Goal: Task Accomplishment & Management: Manage account settings

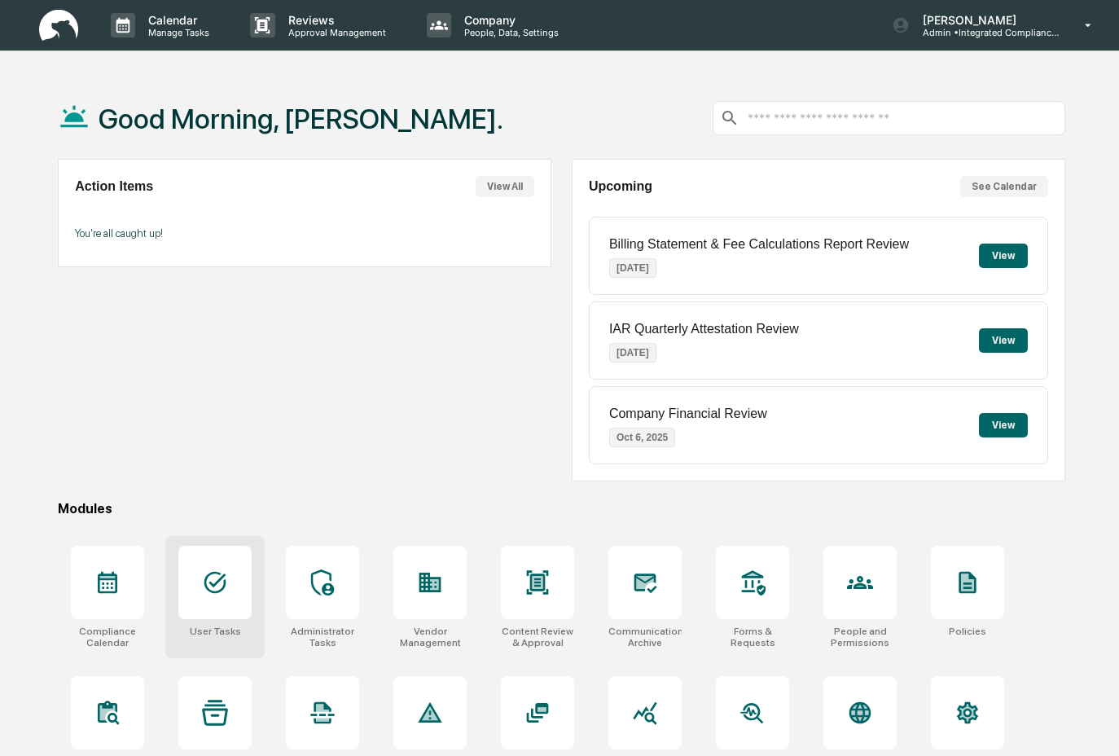
click at [222, 602] on div at bounding box center [214, 582] width 73 height 73
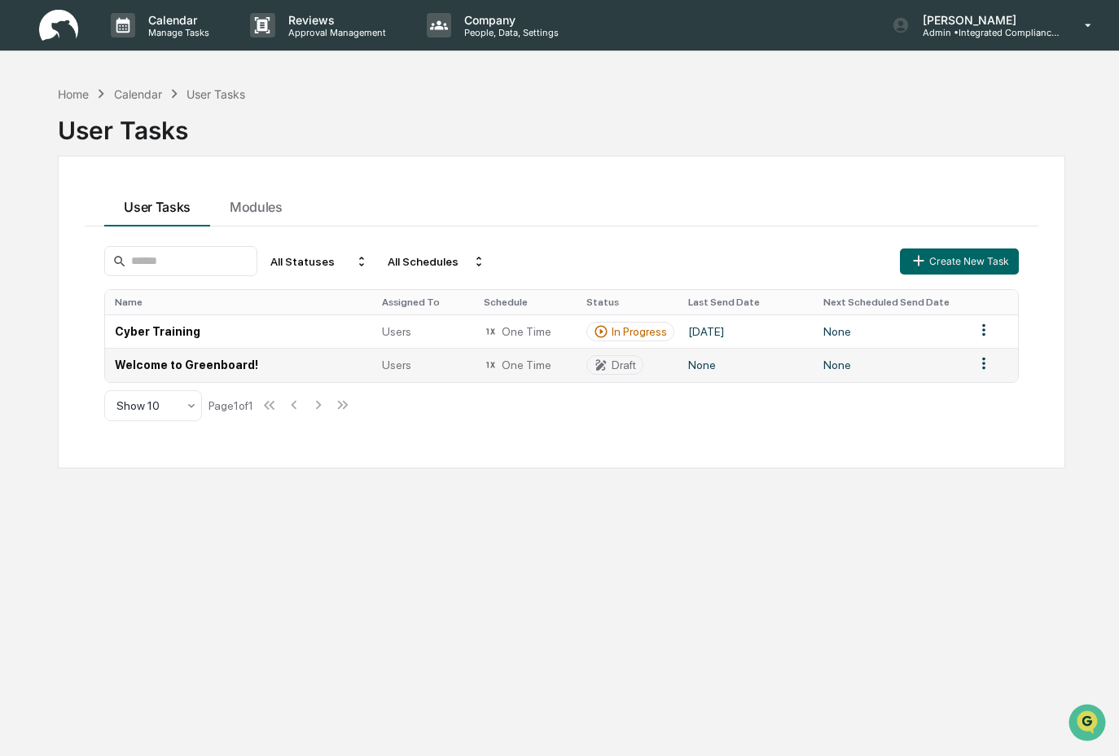
click at [315, 379] on td "Welcome to Greenboard!" at bounding box center [238, 364] width 267 height 33
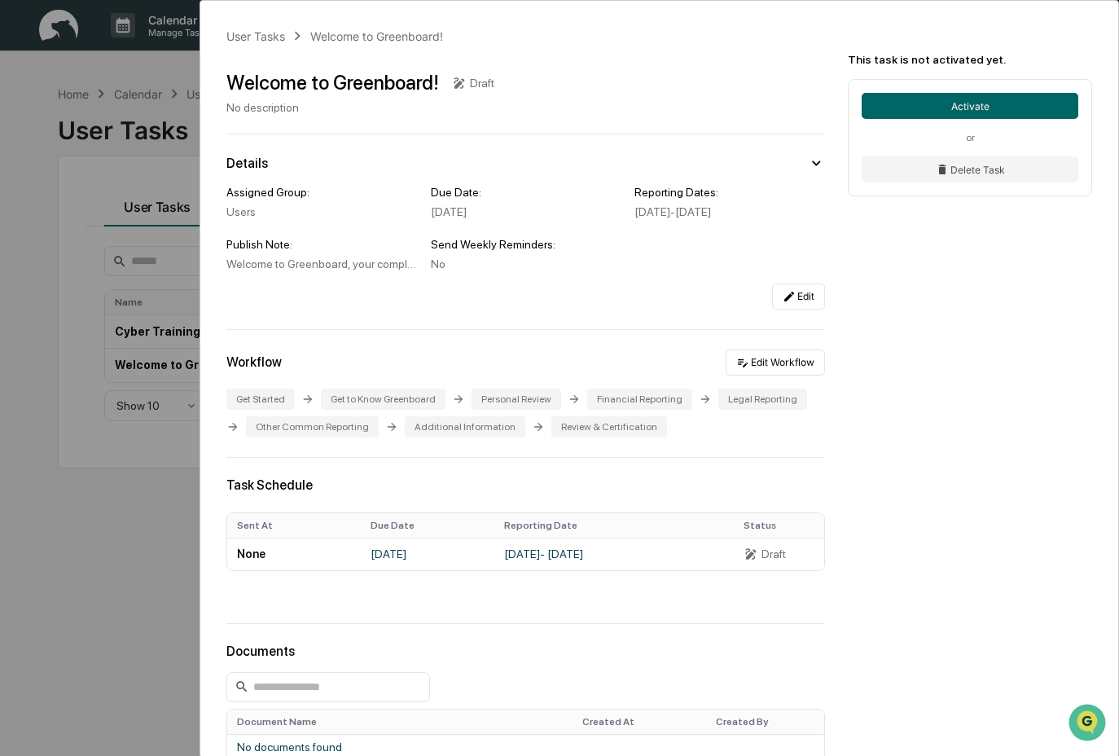
click at [50, 505] on div "User Tasks Welcome to Greenboard! Welcome to Greenboard! Draft No description D…" at bounding box center [559, 378] width 1119 height 756
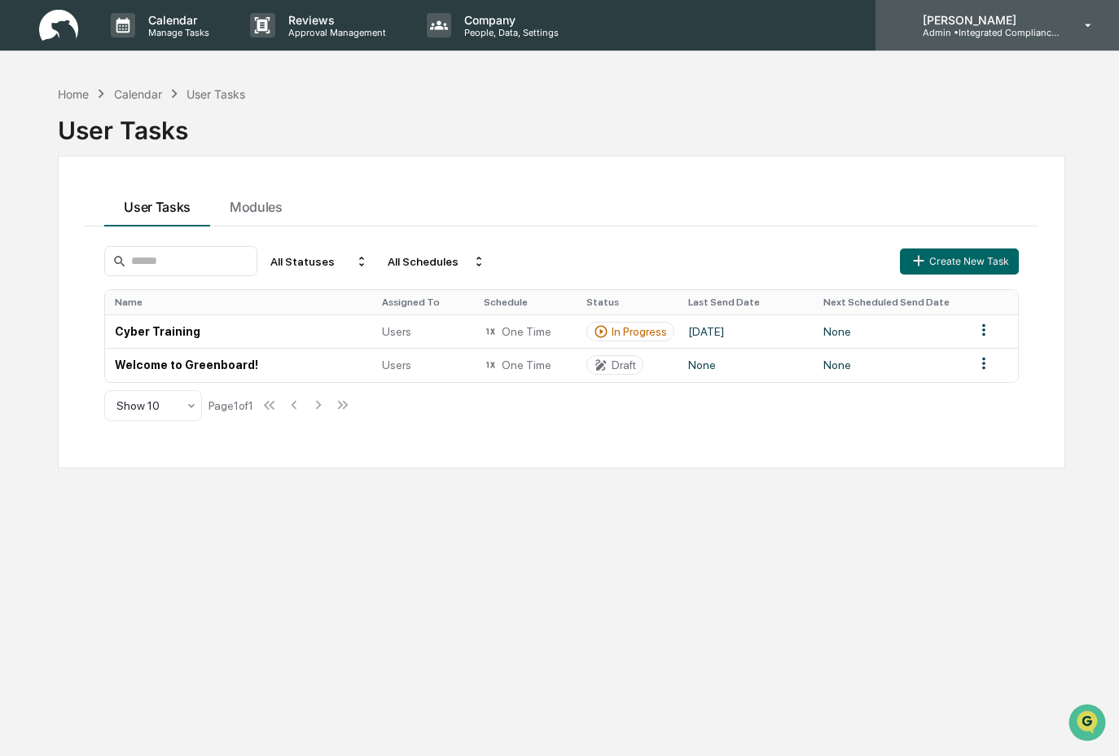
click at [957, 32] on p "Admin • Integrated Compliance Advisors - Consultants" at bounding box center [985, 32] width 151 height 11
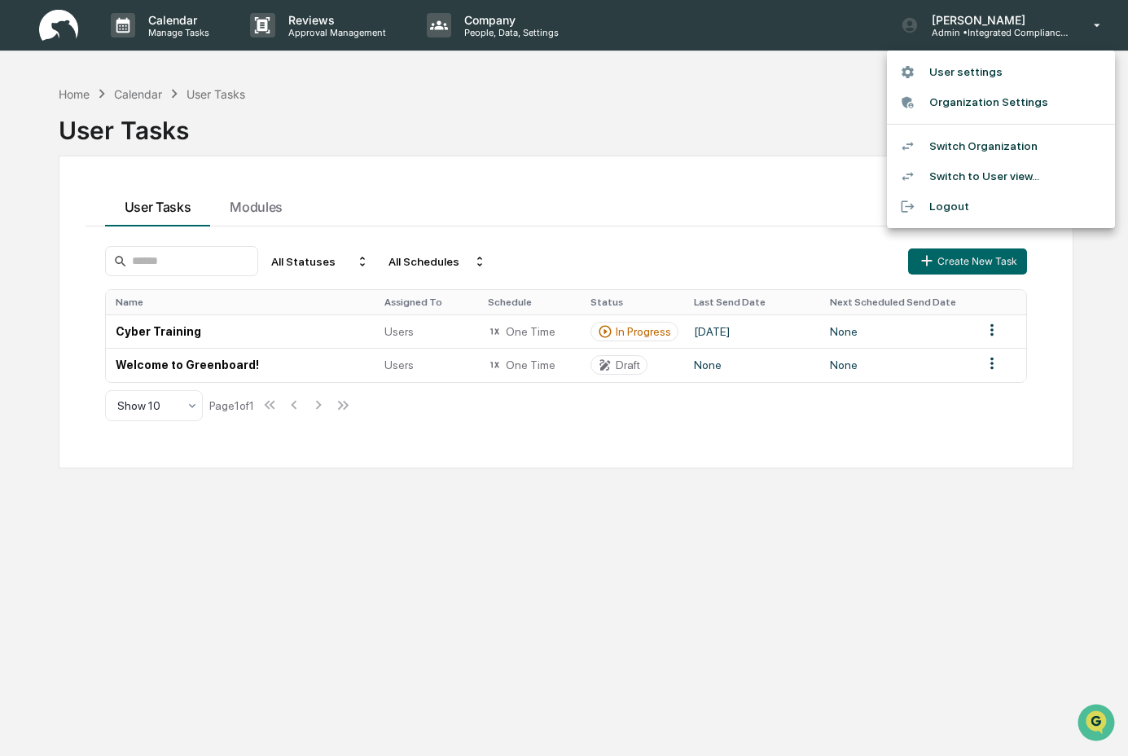
click at [970, 152] on li "Switch Organization" at bounding box center [1001, 146] width 228 height 30
